Goal: Information Seeking & Learning: Learn about a topic

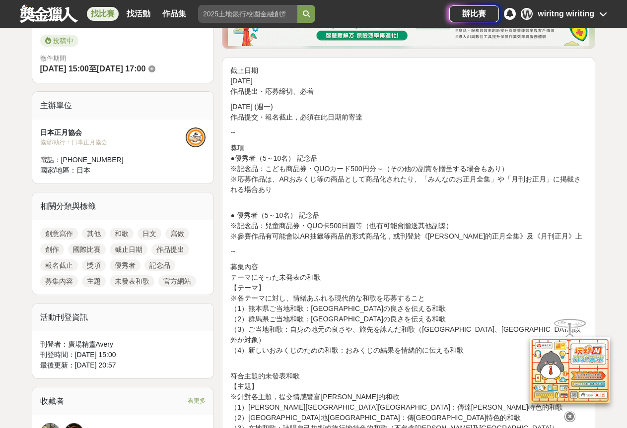
scroll to position [248, 0]
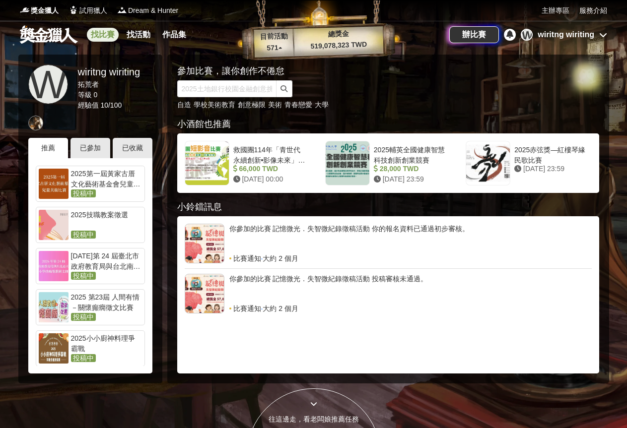
click at [102, 36] on link "找比賽" at bounding box center [103, 35] width 32 height 14
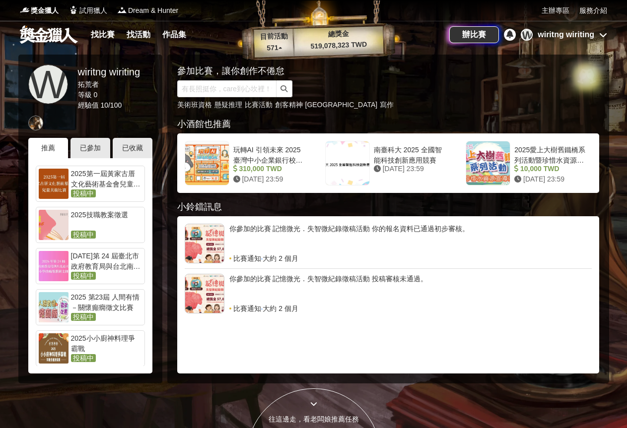
click at [104, 178] on div "2025第一屆黃家古厝文化藝術基金會兒童美術比賽" at bounding box center [106, 179] width 71 height 20
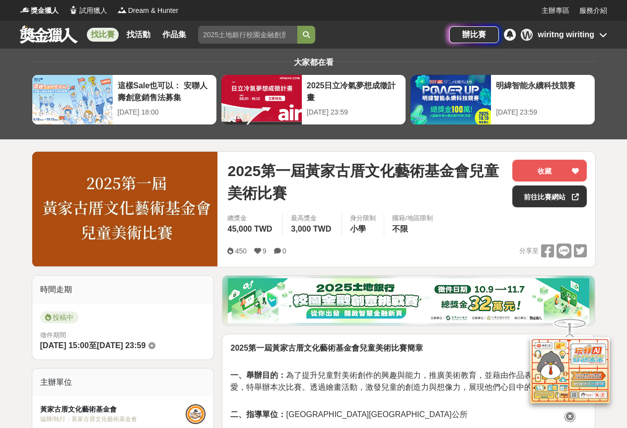
click at [101, 30] on link "找比賽" at bounding box center [103, 35] width 32 height 14
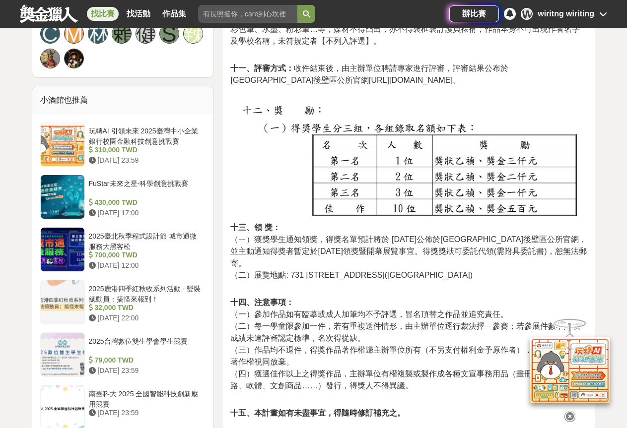
scroll to position [744, 0]
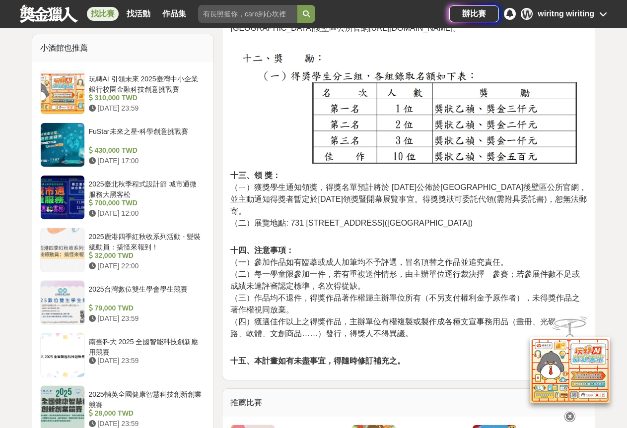
click at [472, 130] on img at bounding box center [408, 110] width 356 height 120
drag, startPoint x: 472, startPoint y: 130, endPoint x: 435, endPoint y: 247, distance: 122.7
click at [435, 247] on p "十四、注意事項： （一）參加作品如有臨摹或成人加筆均不予評選，冒名頂替之作品並追究責任。 （二）每一學童限參加一件，若有重複送件情形，由主辦單位逕行裁決擇ㄧ參…" at bounding box center [408, 298] width 356 height 106
drag, startPoint x: 502, startPoint y: 217, endPoint x: 369, endPoint y: 89, distance: 184.9
click at [369, 89] on p "十三、領 獎： （ㄧ）獲獎學生通知領獎，得獎名單預計將於 114 年 11 月 20 日公佈於臺南市後壁區公所官網，並主動通知得獎者暫定於114 年 12 月…" at bounding box center [408, 145] width 356 height 190
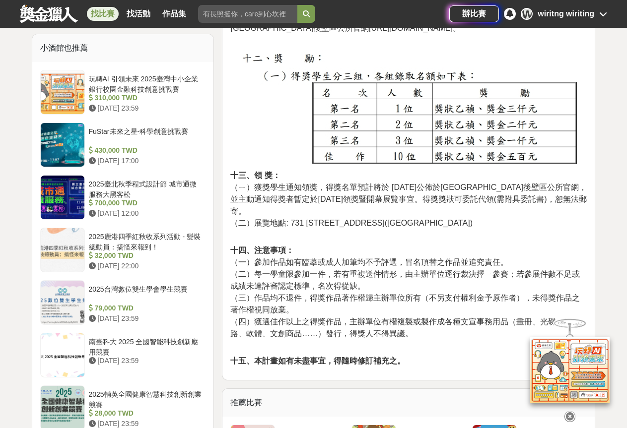
click at [495, 247] on p "十四、注意事項： （一）參加作品如有臨摹或成人加筆均不予評選，冒名頂替之作品並追究責任。 （二）每一學童限參加一件，若有重複送件情形，由主辦單位逕行裁決擇ㄧ參…" at bounding box center [408, 298] width 356 height 106
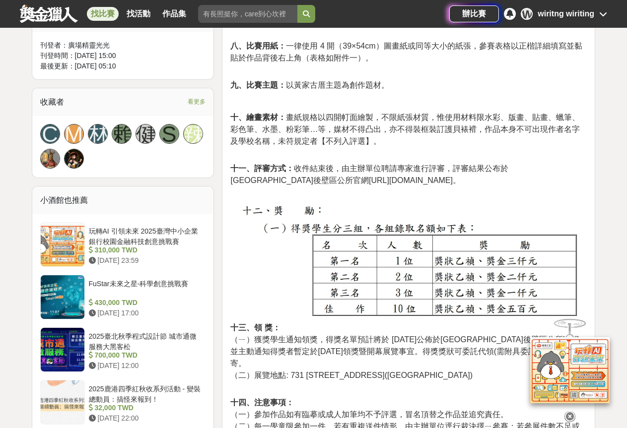
scroll to position [694, 0]
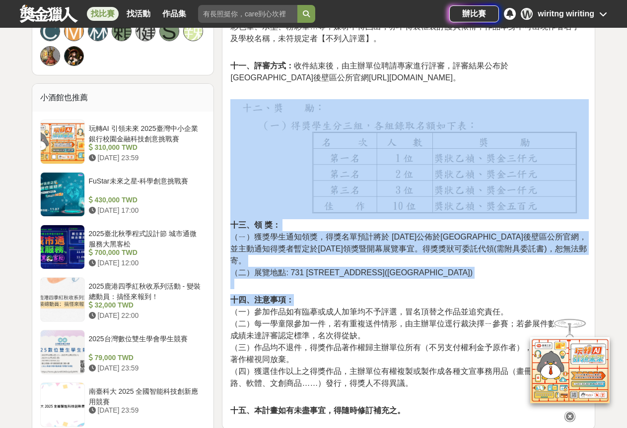
drag, startPoint x: 547, startPoint y: 293, endPoint x: 288, endPoint y: 124, distance: 309.0
click at [288, 124] on div "2025第一屆黃家古厝文化藝術基金會兒童美術比賽簡章 一、舉辦目的： 為了提升兒童對美術創作的興趣與能力，推廣美術教育，並藉由作品表達對家鄉的熱愛，特舉辦本次…" at bounding box center [408, 32] width 356 height 769
click at [484, 263] on p "十三、領 獎： （ㄧ）獲獎學生通知領獎，得獎名單預計將於 114 年 11 月 20 日公佈於臺南市後壁區公所官網，並主動通知得獎者暫定於114 年 12 月…" at bounding box center [408, 194] width 356 height 190
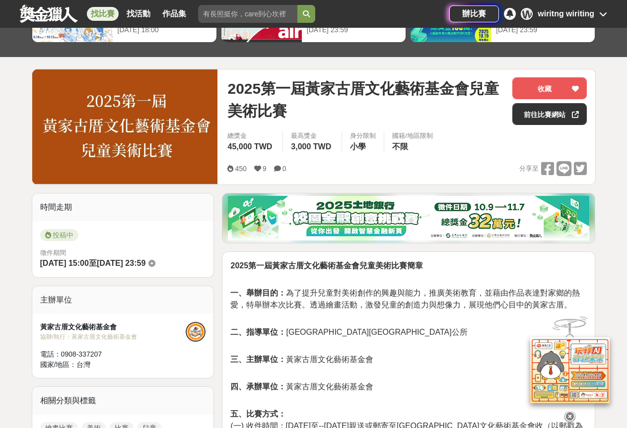
scroll to position [0, 0]
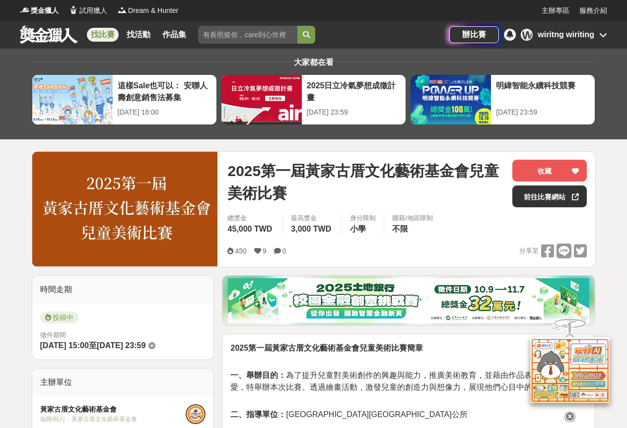
click at [111, 39] on link "找比賽" at bounding box center [103, 35] width 32 height 14
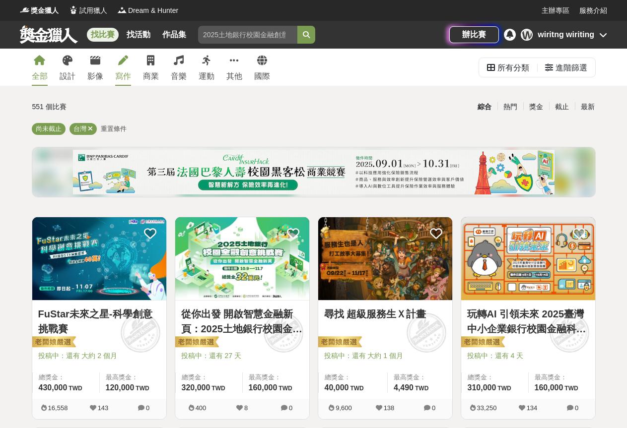
click at [125, 77] on div "寫作" at bounding box center [123, 76] width 16 height 12
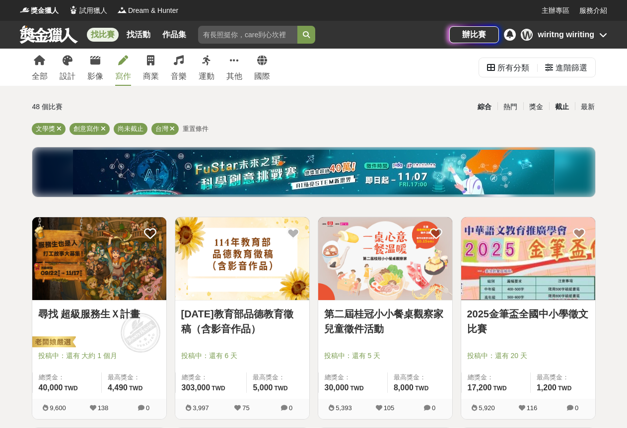
click at [559, 105] on div "截止" at bounding box center [562, 106] width 26 height 17
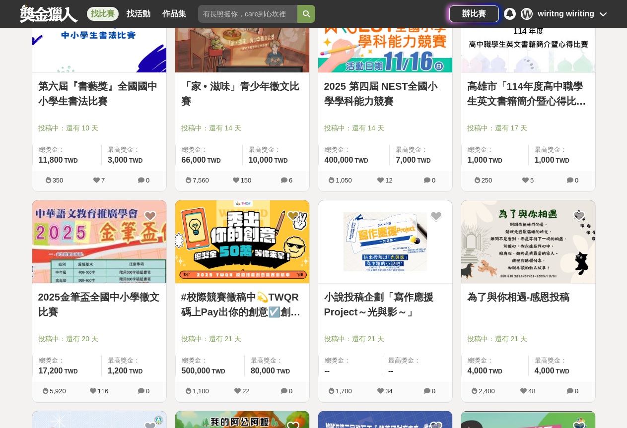
scroll to position [694, 0]
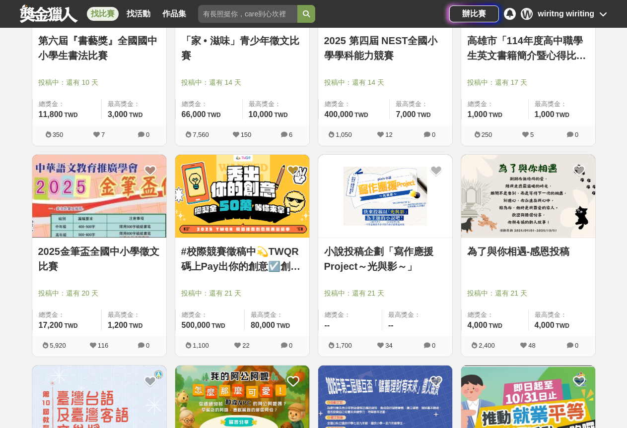
click at [272, 261] on link "#校際競賽徵稿中💫TWQR碼上Pay出你的創意☑️創意特Pay員徵召令🔥短影音、梗圖大賽開跑啦🤩" at bounding box center [242, 259] width 122 height 30
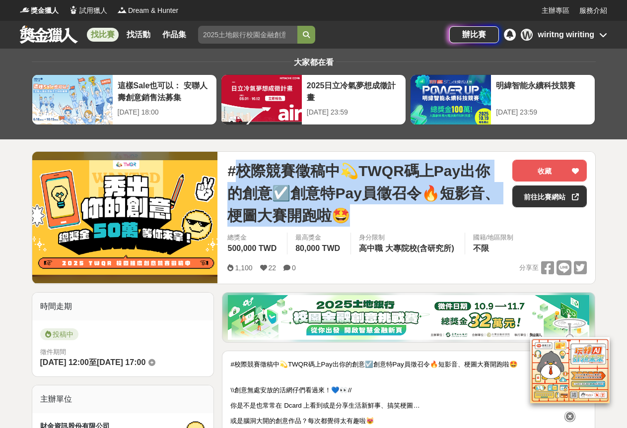
drag, startPoint x: 233, startPoint y: 169, endPoint x: 364, endPoint y: 211, distance: 137.4
click at [364, 211] on span "#校際競賽徵稿中💫TWQR碼上Pay出你的創意☑️創意特Pay員徵召令🔥短影音、梗圖大賽開跑啦🤩" at bounding box center [365, 193] width 277 height 67
copy span "校際競賽徵稿中💫TWQR碼上Pay出你的創意☑️創意特Pay員徵召令🔥短影音、梗圖大賽開跑啦🤩"
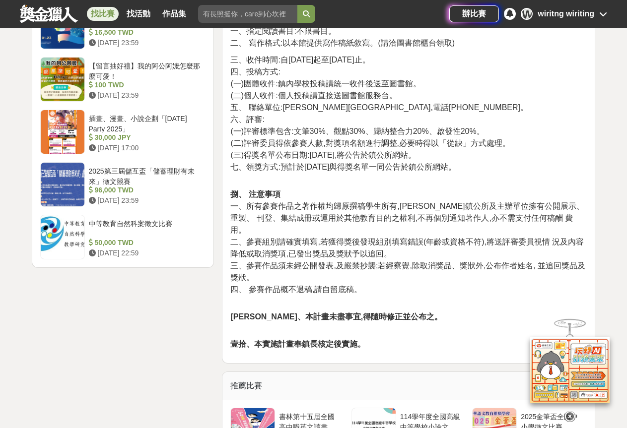
scroll to position [1290, 0]
